Goal: Task Accomplishment & Management: Use online tool/utility

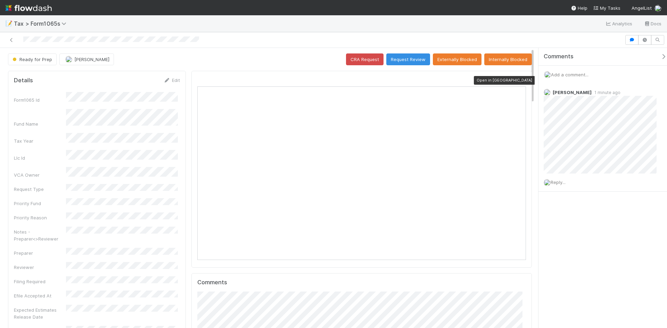
click at [519, 80] on icon at bounding box center [522, 80] width 7 height 5
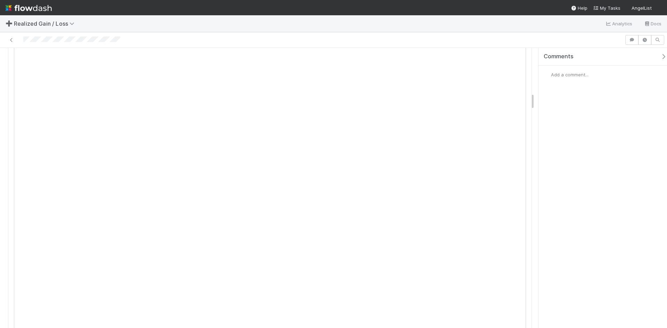
scroll to position [729, 0]
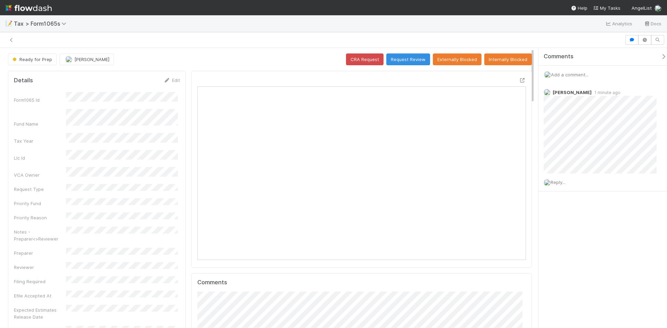
scroll to position [136, 320]
click at [520, 80] on icon at bounding box center [522, 80] width 7 height 5
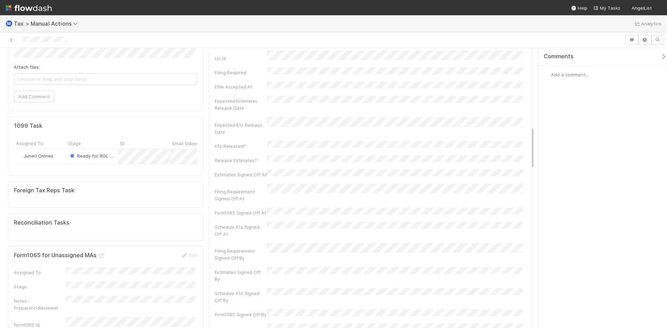
scroll to position [521, 0]
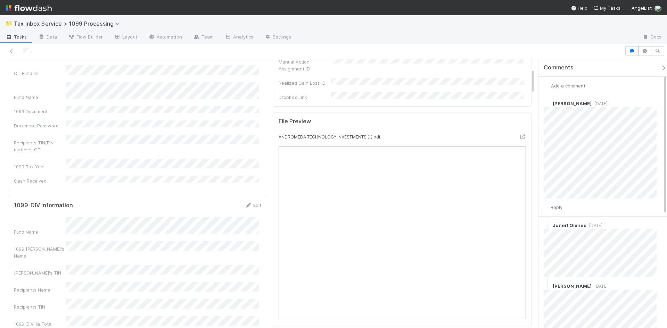
scroll to position [104, 0]
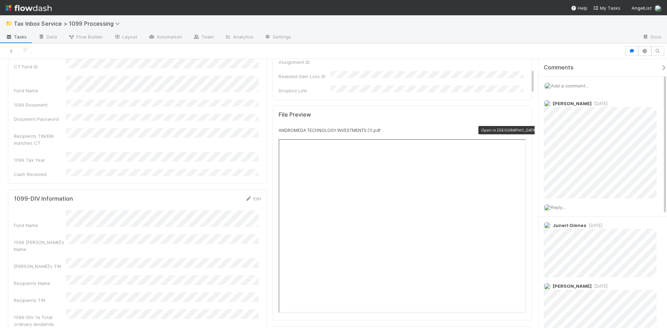
click at [519, 128] on icon at bounding box center [522, 130] width 7 height 5
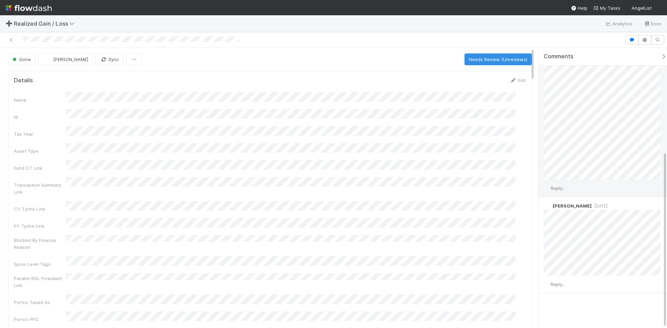
scroll to position [5, 0]
